Goal: Obtain resource: Download file/media

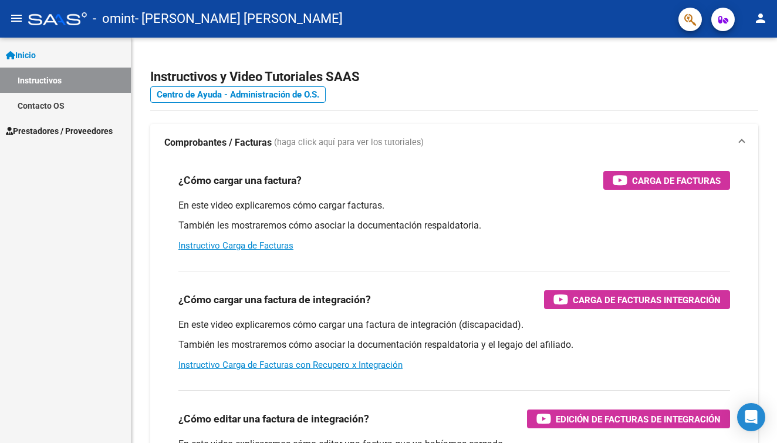
click at [81, 131] on span "Prestadores / Proveedores" at bounding box center [59, 130] width 107 height 13
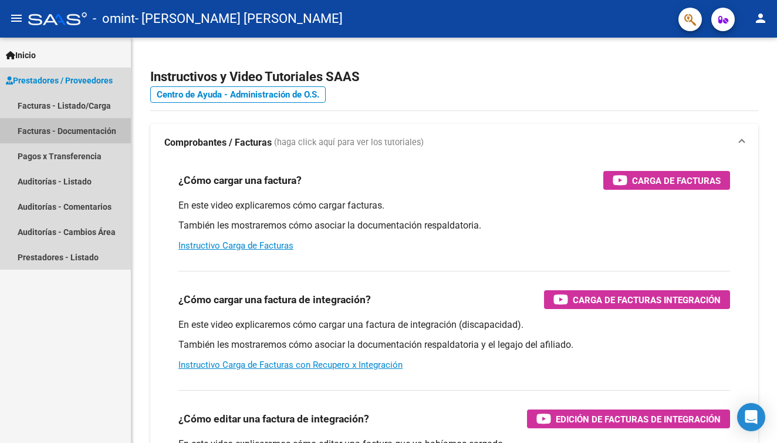
click at [66, 134] on link "Facturas - Documentación" at bounding box center [65, 130] width 131 height 25
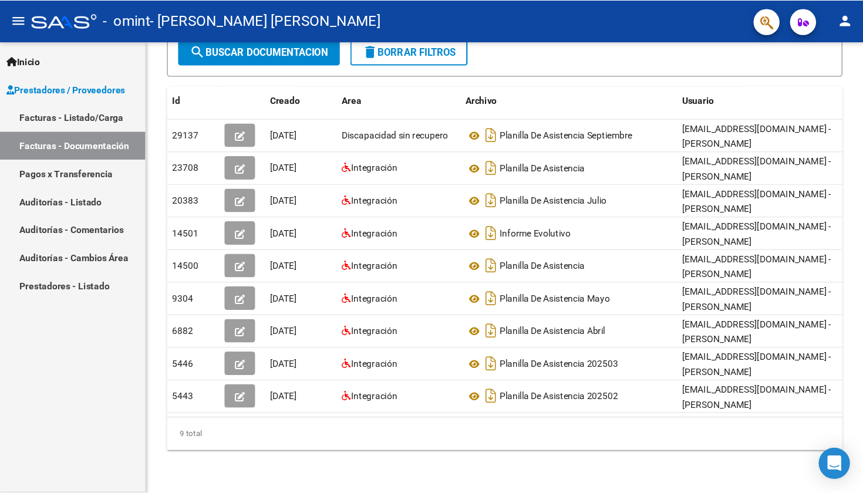
scroll to position [124, 0]
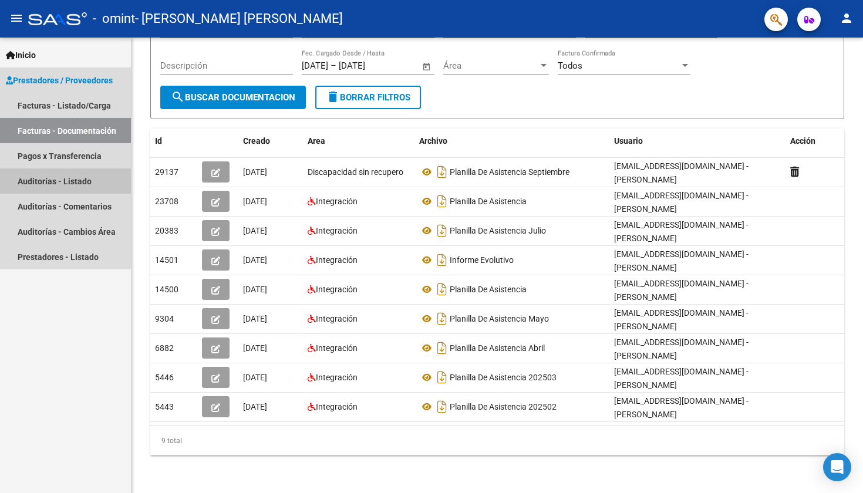
click at [65, 189] on link "Auditorías - Listado" at bounding box center [65, 181] width 131 height 25
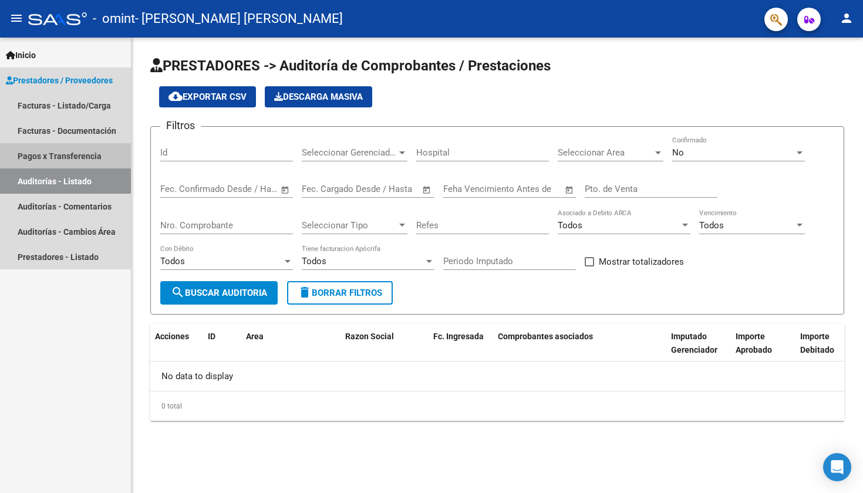
click at [61, 153] on link "Pagos x Transferencia" at bounding box center [65, 155] width 131 height 25
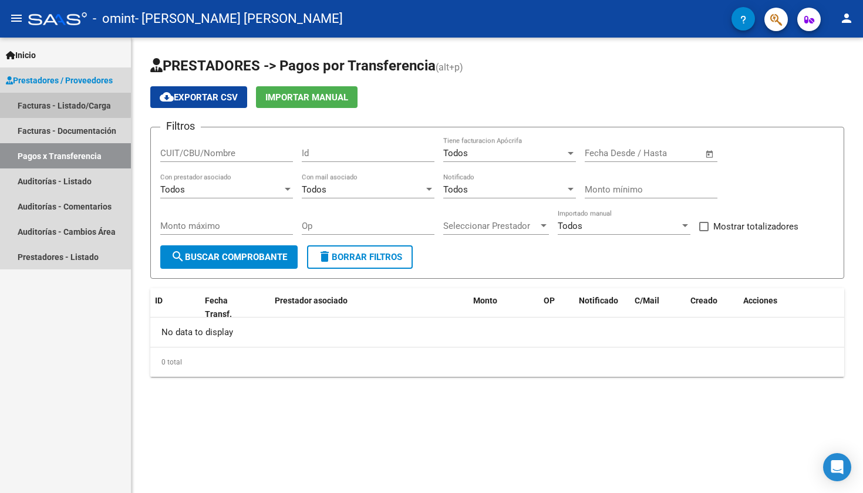
click at [52, 103] on link "Facturas - Listado/Carga" at bounding box center [65, 105] width 131 height 25
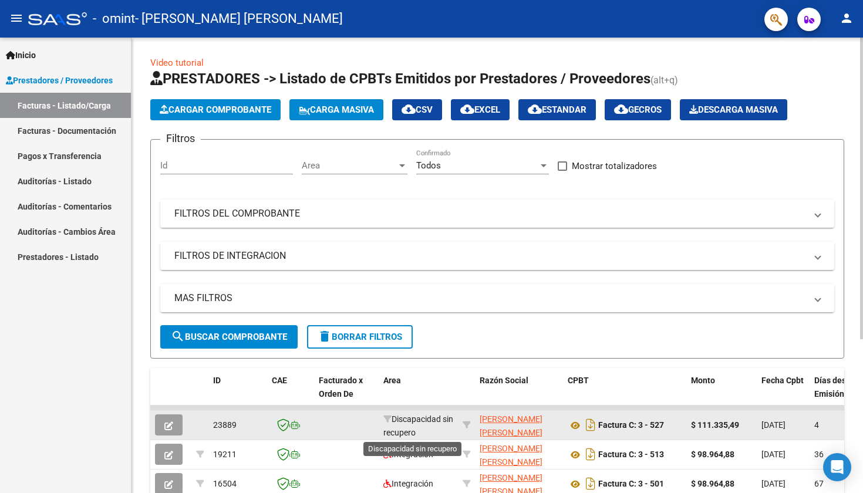
click at [408, 433] on span "Discapacidad sin recupero" at bounding box center [418, 426] width 70 height 23
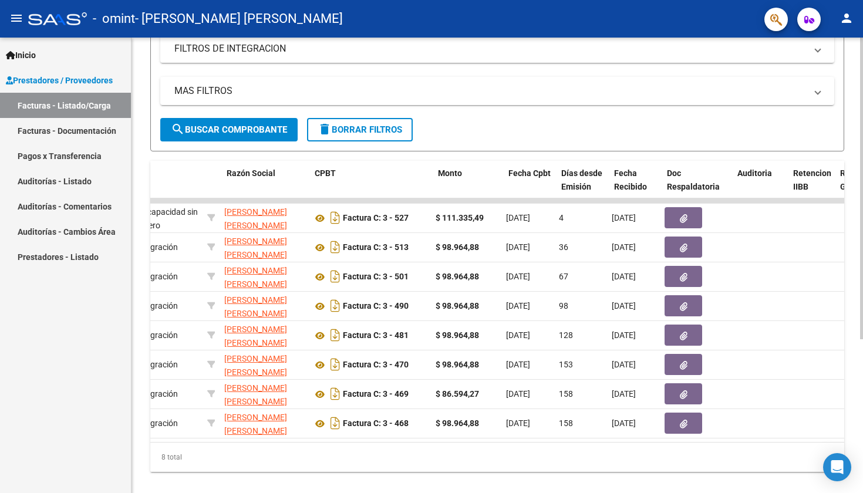
scroll to position [0, 253]
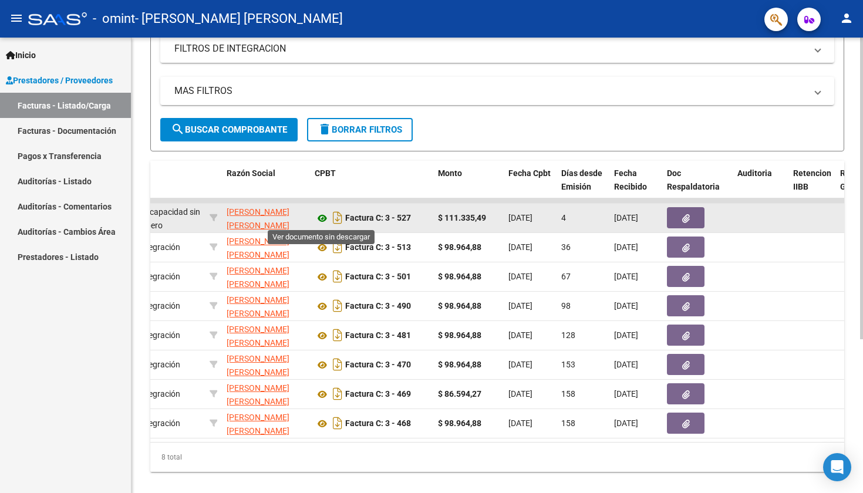
click at [325, 220] on icon at bounding box center [322, 218] width 15 height 14
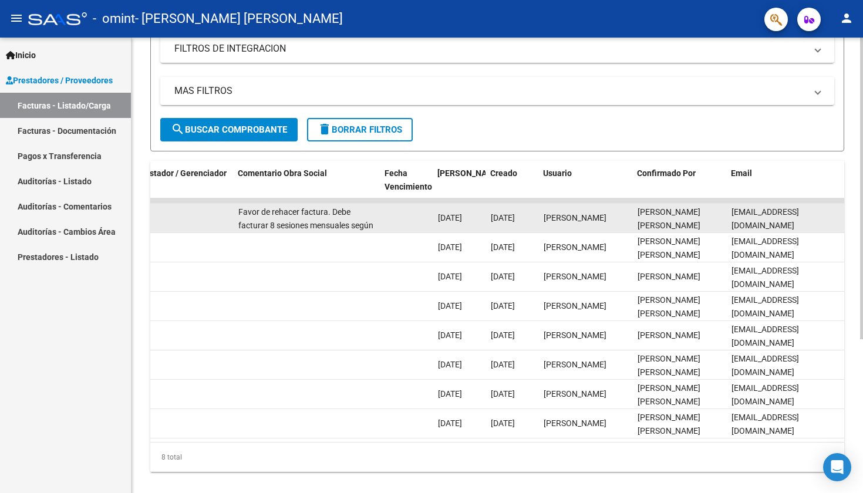
scroll to position [0, 1781]
click at [287, 218] on div "Favor de rehacer factura. Debe facturar 8 sesiones mensuales según lo autorizad…" at bounding box center [306, 217] width 137 height 25
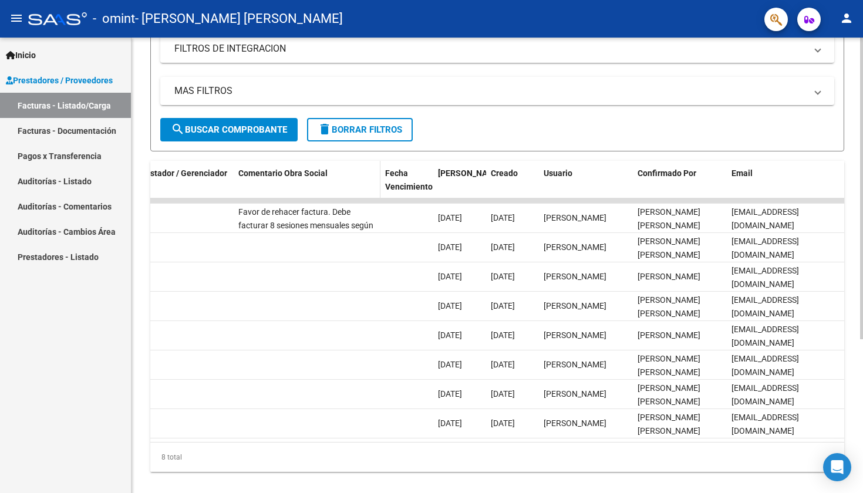
scroll to position [0, 0]
